Goal: Navigation & Orientation: Find specific page/section

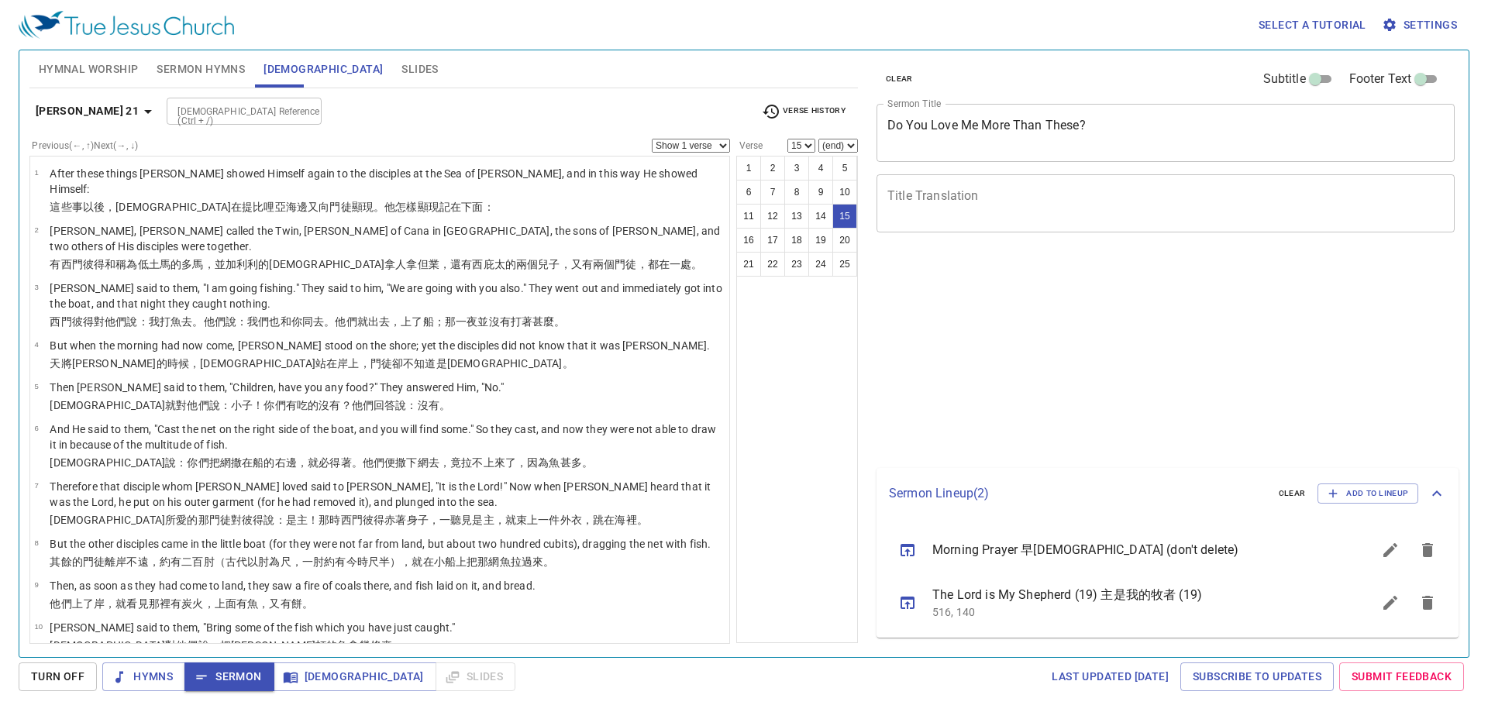
select select "15"
